Goal: Answer question/provide support

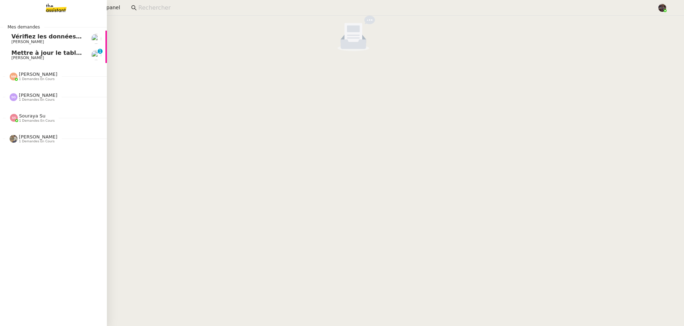
click at [21, 52] on span "Mettre à jour le tableau Looker Studio" at bounding box center [72, 53] width 123 height 7
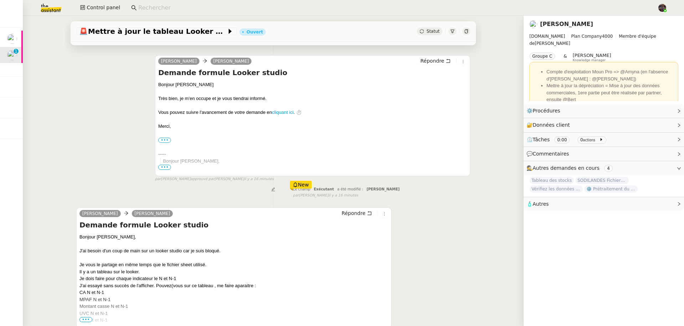
scroll to position [130, 0]
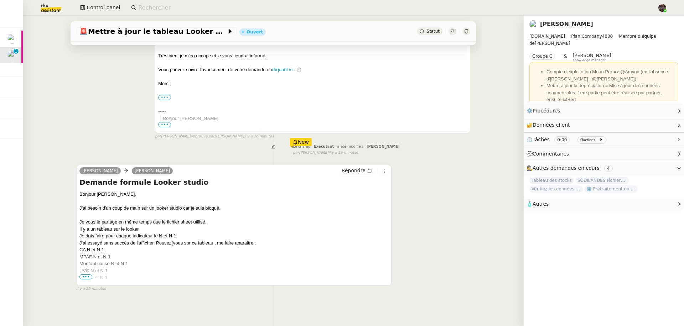
click at [86, 282] on div at bounding box center [233, 285] width 309 height 7
click at [87, 275] on span "•••" at bounding box center [85, 277] width 13 height 5
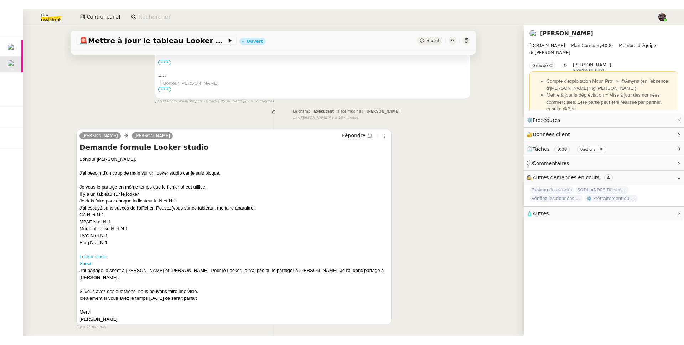
scroll to position [176, 0]
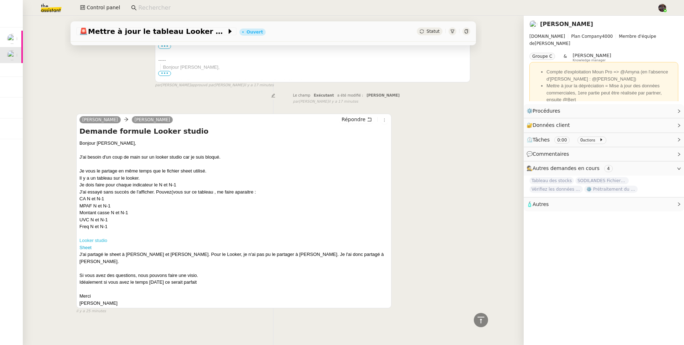
click at [102, 239] on link "Looker studio" at bounding box center [93, 240] width 28 height 5
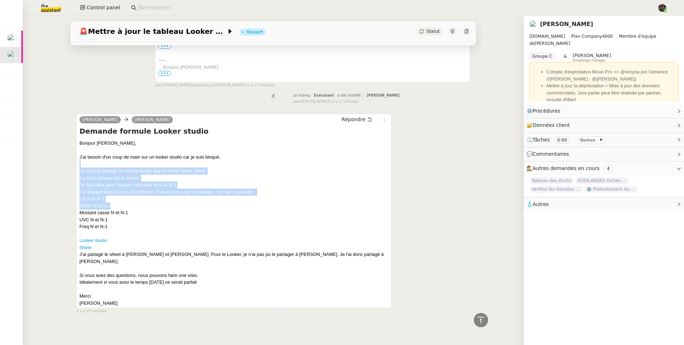
drag, startPoint x: 122, startPoint y: 165, endPoint x: 193, endPoint y: 208, distance: 83.4
click at [193, 208] on div "Bonjour [PERSON_NAME], J'ai besoin d'un coup de main sur un looker studio car j…" at bounding box center [233, 223] width 309 height 167
click at [118, 181] on div "Je vous le partage en même temps que le fichier sheet utilisé. Il y a un tablea…" at bounding box center [233, 174] width 309 height 14
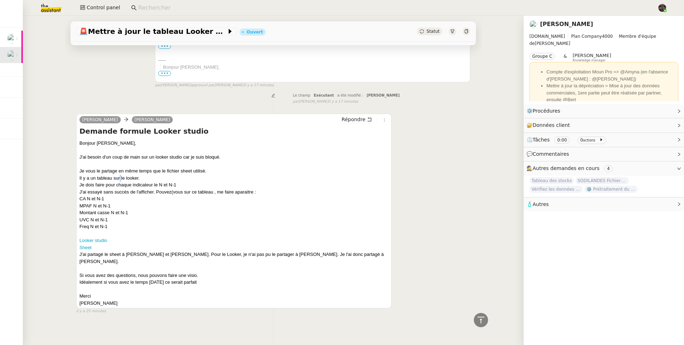
click at [118, 181] on div "Je vous le partage en même temps que le fichier sheet utilisé. Il y a un tablea…" at bounding box center [233, 174] width 309 height 14
click at [135, 187] on div "Je dois faire pour chaque indicateur le N et N-1 J'ai essayé sans succès de l'a…" at bounding box center [233, 188] width 309 height 14
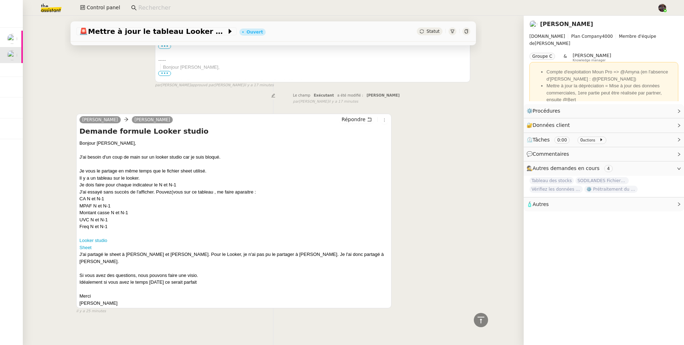
click at [140, 194] on div "Je dois faire pour chaque indicateur le N et N-1 J'ai essayé sans succès de l'a…" at bounding box center [233, 188] width 309 height 14
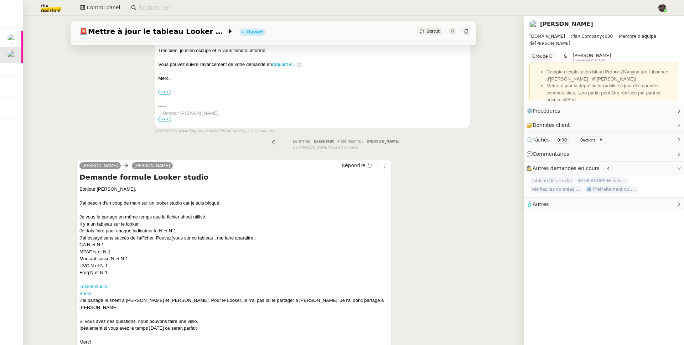
scroll to position [177, 0]
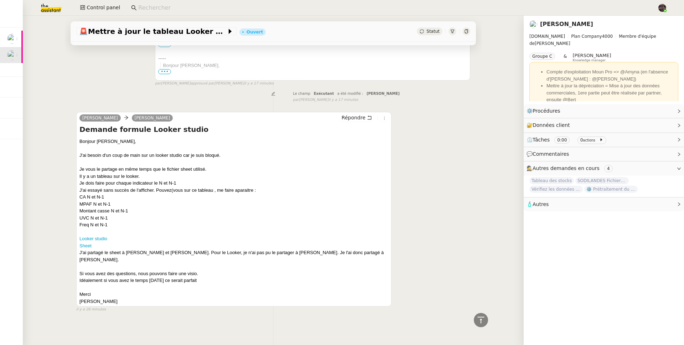
click at [117, 99] on div "Le champ Exécutant a été modifié : [PERSON_NAME] false par [PERSON_NAME] il y a…" at bounding box center [273, 95] width 394 height 13
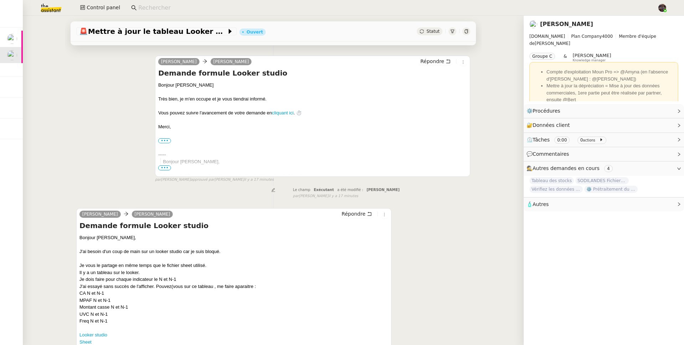
scroll to position [128, 0]
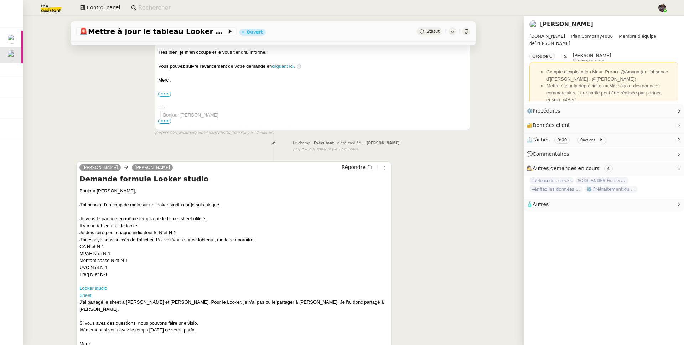
click at [87, 295] on link "Sheet" at bounding box center [85, 295] width 12 height 5
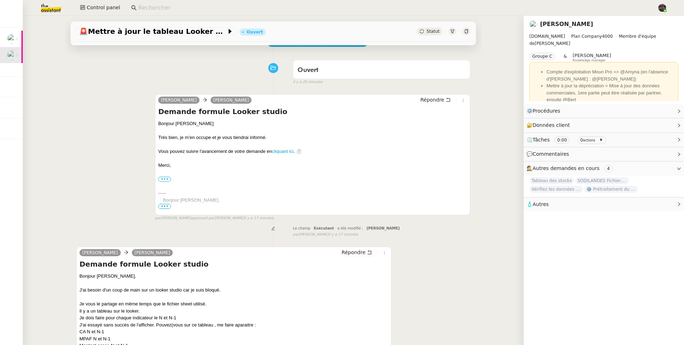
scroll to position [0, 0]
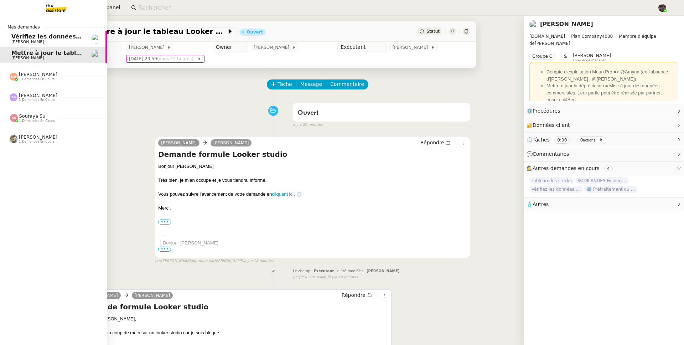
click at [100, 108] on span "Souraya Su 1 demandes en cours" at bounding box center [56, 115] width 107 height 15
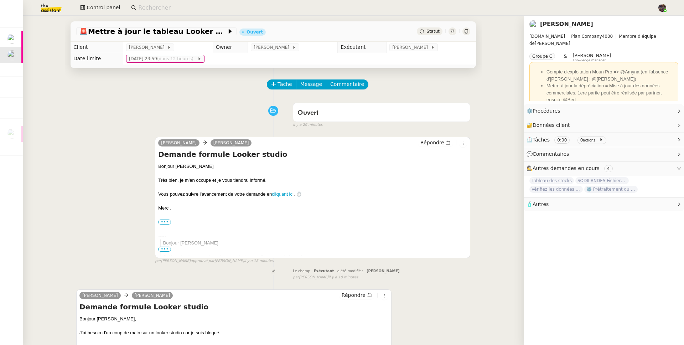
click at [109, 112] on div "Ouvert false il y a 26 minutes" at bounding box center [273, 113] width 394 height 29
click at [396, 51] on span "[PERSON_NAME]" at bounding box center [411, 47] width 38 height 7
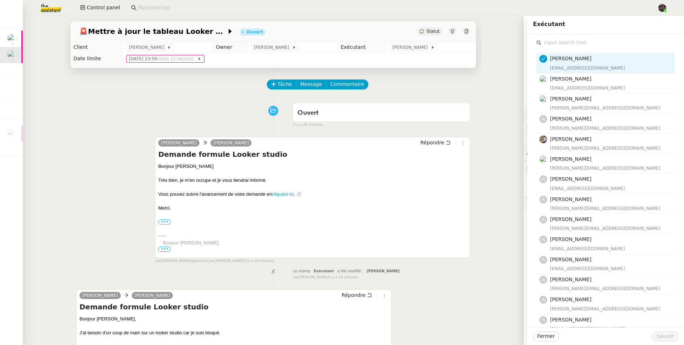
click at [551, 43] on input "text" at bounding box center [608, 43] width 133 height 10
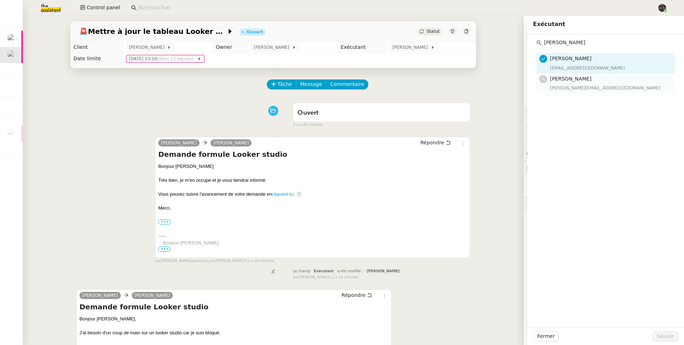
type input "[PERSON_NAME]"
click at [598, 77] on h4 "[PERSON_NAME]" at bounding box center [610, 79] width 120 height 8
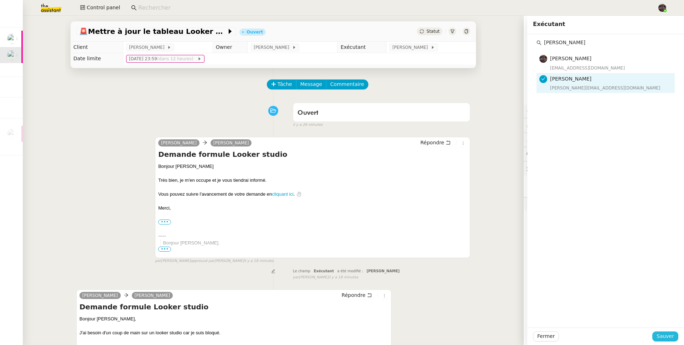
click at [657, 326] on span "Sauver" at bounding box center [665, 336] width 17 height 8
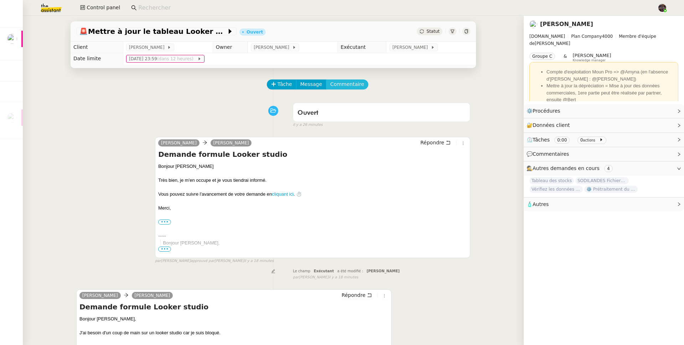
click at [338, 86] on span "Commentaire" at bounding box center [347, 84] width 34 height 8
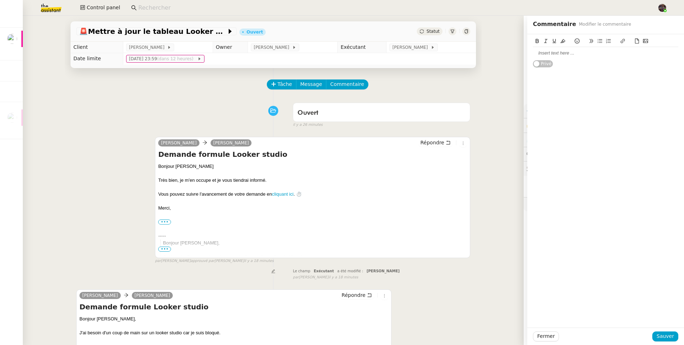
click at [562, 57] on div at bounding box center [605, 53] width 145 height 12
click at [664, 326] on span "Sauver" at bounding box center [665, 336] width 17 height 8
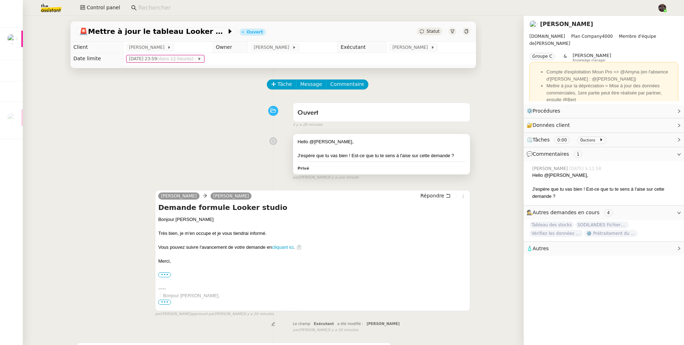
click at [384, 160] on div "Hello @[PERSON_NAME], J'espère que tu vas bien ! Est-ce que tu te sens à l'aise…" at bounding box center [381, 154] width 177 height 40
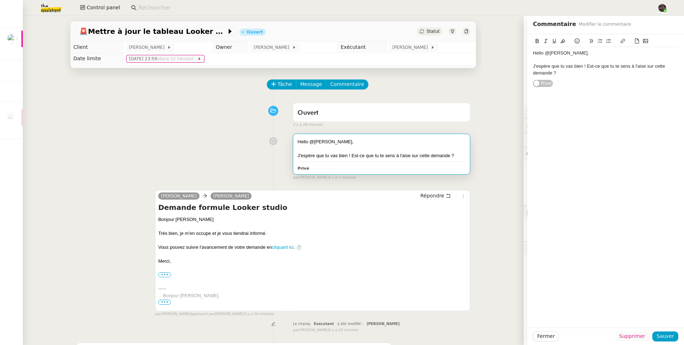
click at [629, 326] on span "Supprimer" at bounding box center [632, 336] width 26 height 8
click at [644, 321] on span "Ok" at bounding box center [646, 317] width 7 height 7
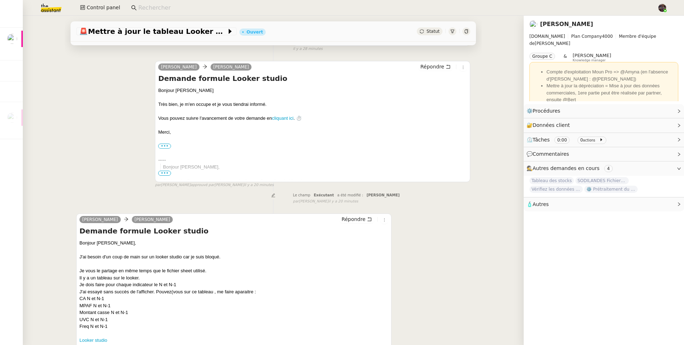
scroll to position [177, 0]
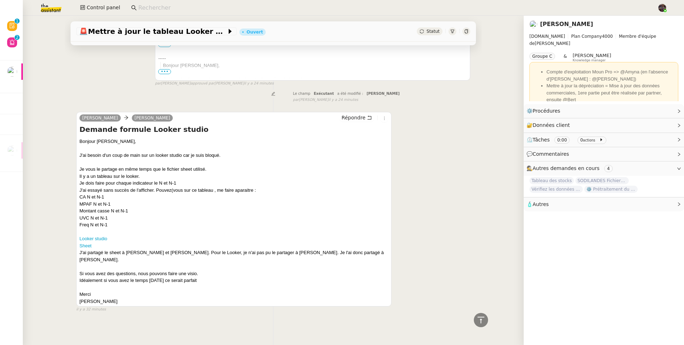
click at [180, 6] on input at bounding box center [394, 8] width 512 height 10
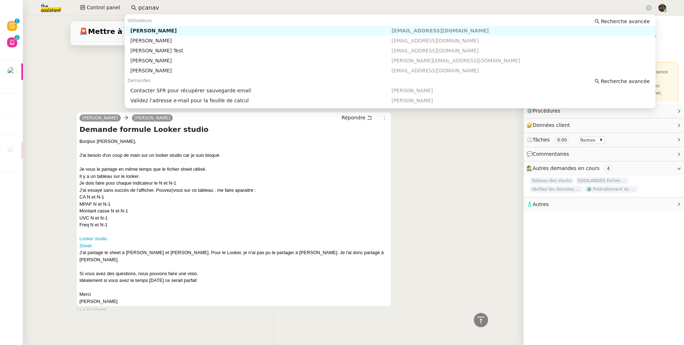
click at [199, 29] on div "[PERSON_NAME]" at bounding box center [260, 30] width 261 height 6
type input "pcanav"
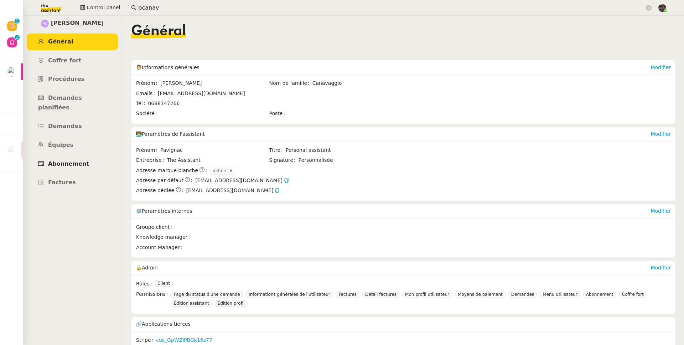
click at [93, 156] on link "Abonnement" at bounding box center [72, 164] width 91 height 17
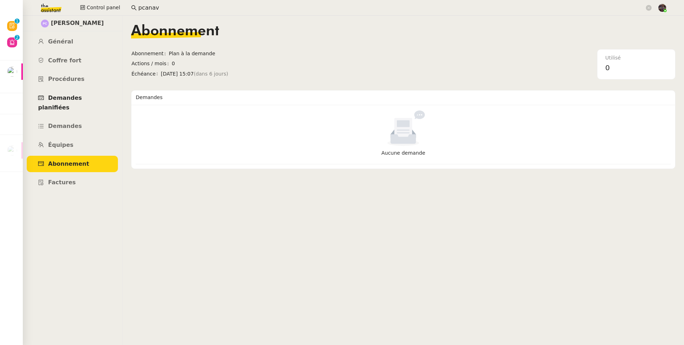
click at [70, 97] on span "Demandes planifiées" at bounding box center [60, 102] width 44 height 16
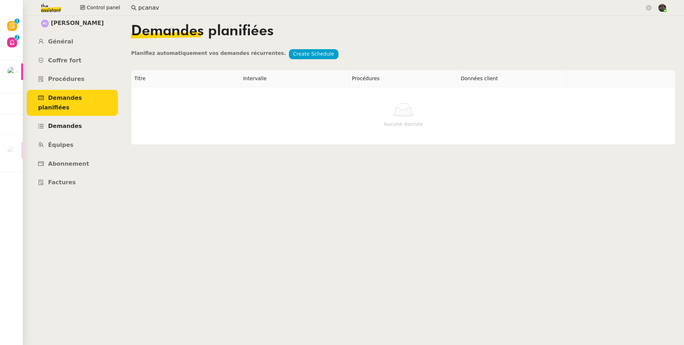
click at [80, 118] on link "Demandes" at bounding box center [72, 126] width 91 height 17
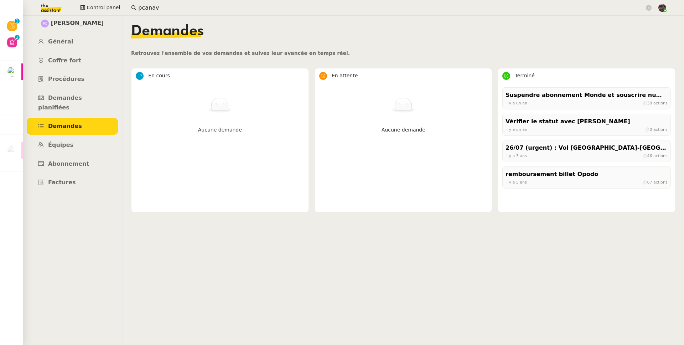
click at [76, 50] on ul "Général Coffre fort Procédures Demandes planifiées Demandes Équipes Abonnement …" at bounding box center [72, 112] width 100 height 158
click at [78, 57] on link "Coffre fort" at bounding box center [72, 60] width 91 height 17
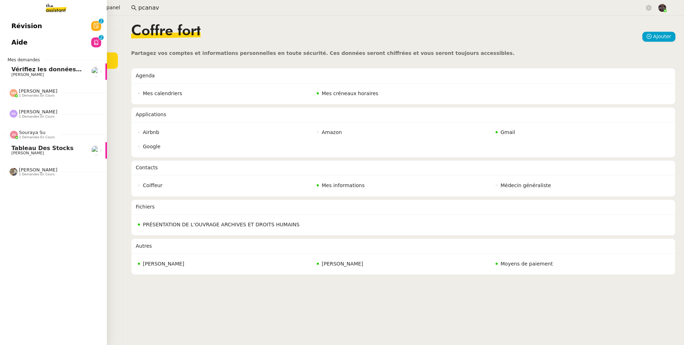
click at [26, 151] on span "[PERSON_NAME]" at bounding box center [27, 153] width 32 height 5
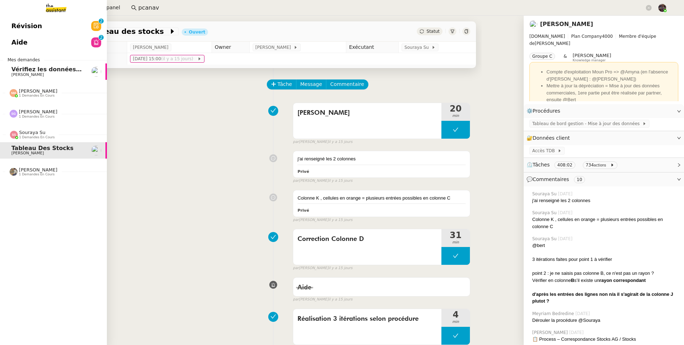
click at [50, 95] on span "1 demandes en cours" at bounding box center [37, 96] width 36 height 4
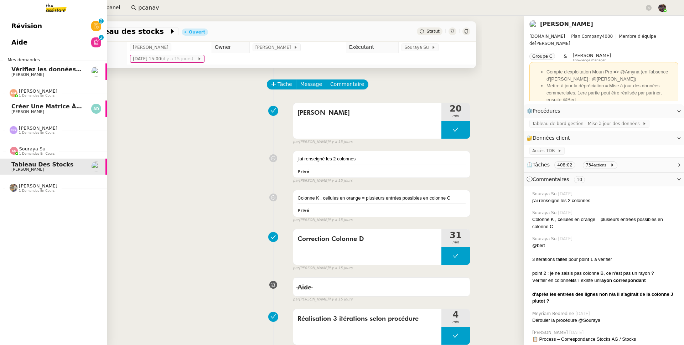
click at [34, 104] on span "Créer une matrice à partir des exports" at bounding box center [73, 106] width 125 height 7
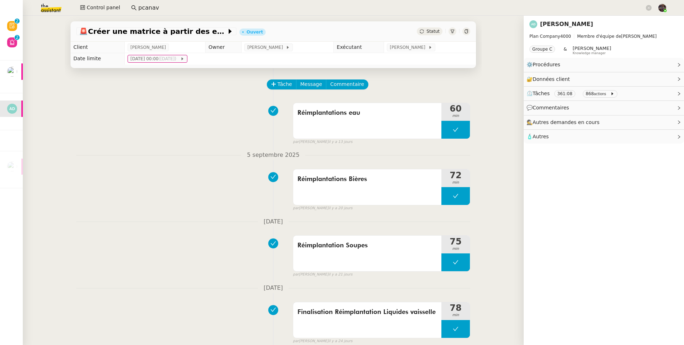
scroll to position [314, 0]
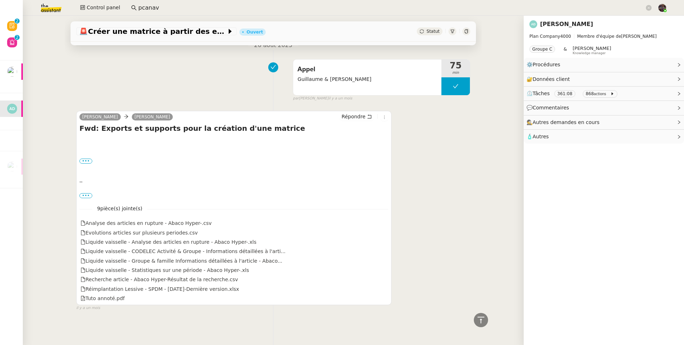
click at [53, 10] on img at bounding box center [45, 8] width 55 height 16
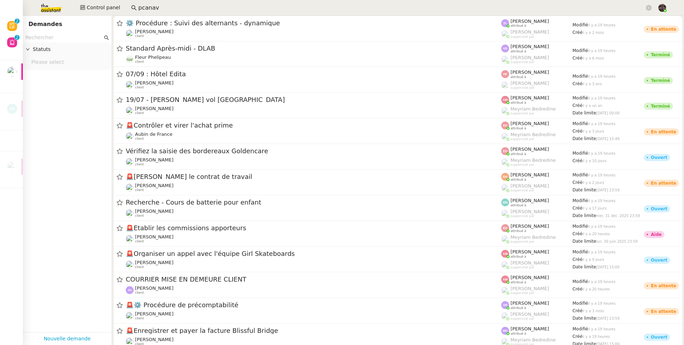
click at [68, 37] on input "text" at bounding box center [63, 37] width 77 height 8
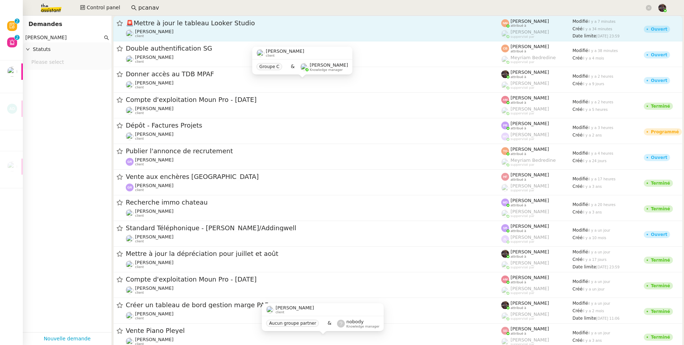
type input "[PERSON_NAME]"
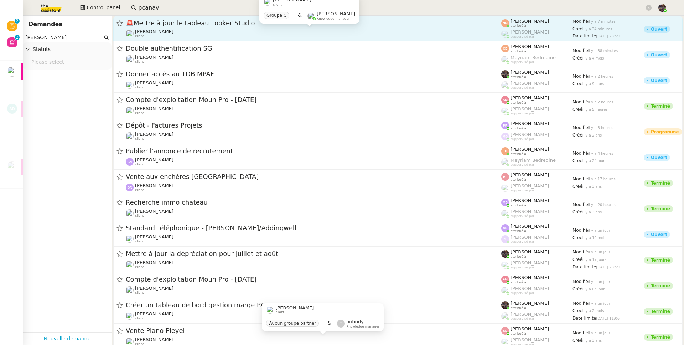
click at [200, 29] on div "[PERSON_NAME] client" at bounding box center [314, 33] width 376 height 9
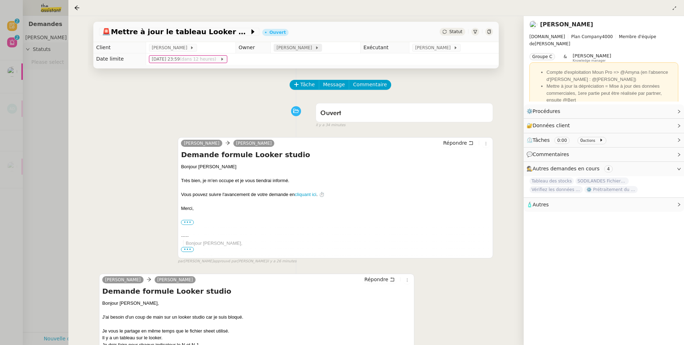
click at [318, 45] on div "[PERSON_NAME]" at bounding box center [298, 47] width 42 height 7
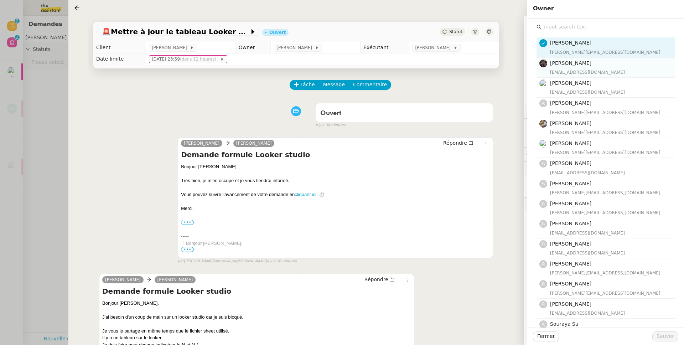
click at [562, 62] on span "[PERSON_NAME]" at bounding box center [570, 63] width 41 height 6
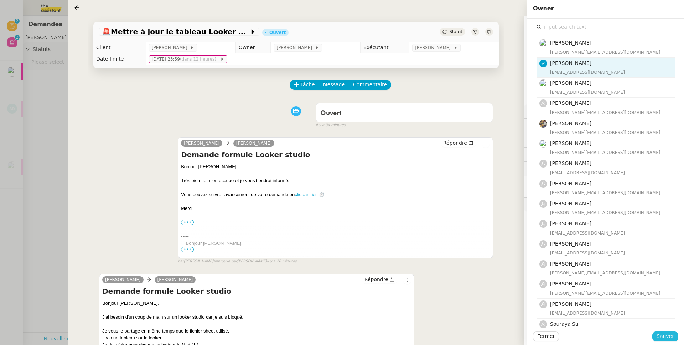
click at [664, 326] on span "Sauver" at bounding box center [665, 336] width 17 height 8
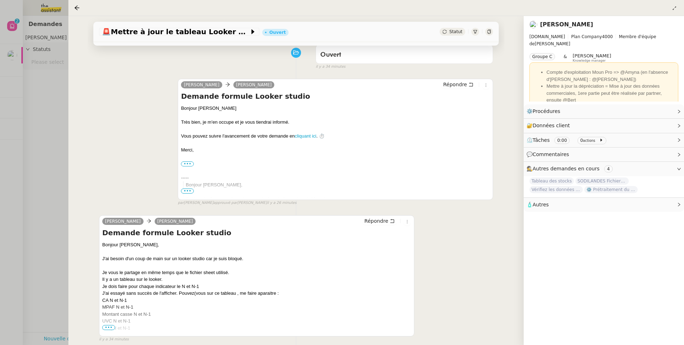
scroll to position [50, 0]
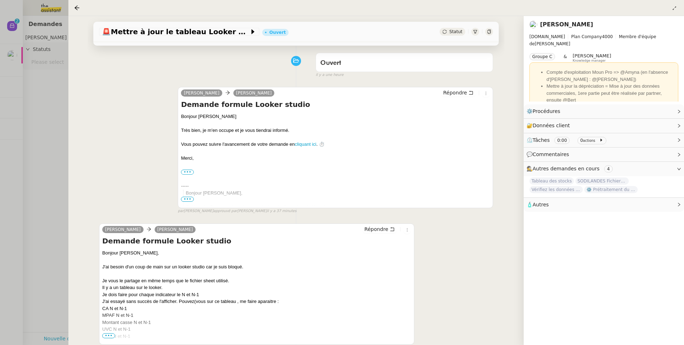
click at [61, 64] on div at bounding box center [342, 172] width 684 height 345
